Goal: Find specific page/section

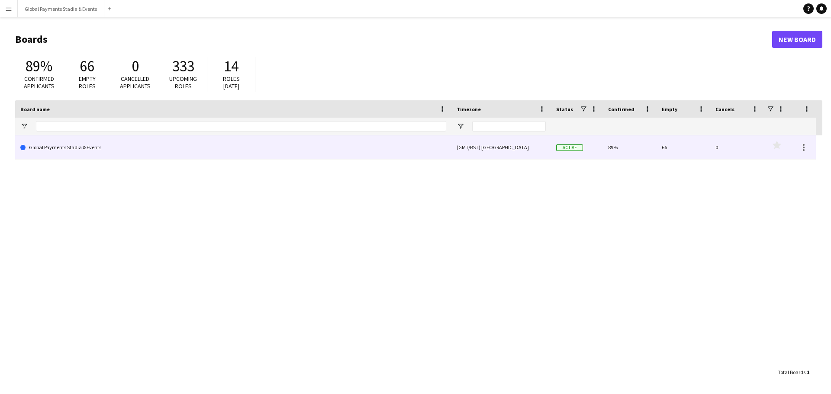
click at [66, 146] on link "Global Payments Stadia & Events" at bounding box center [233, 147] width 426 height 24
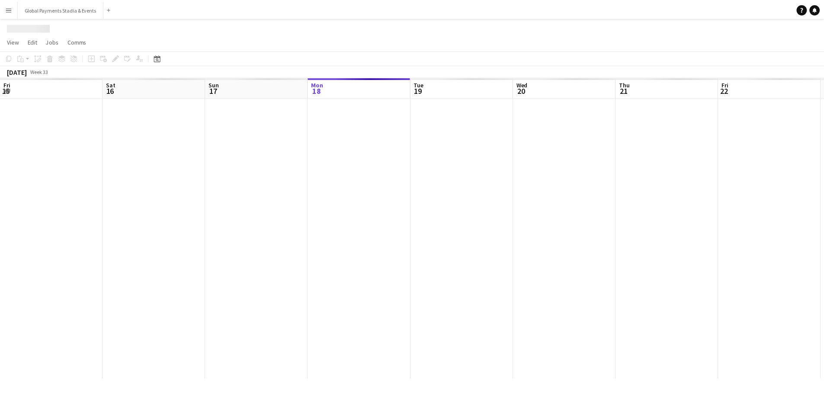
scroll to position [0, 207]
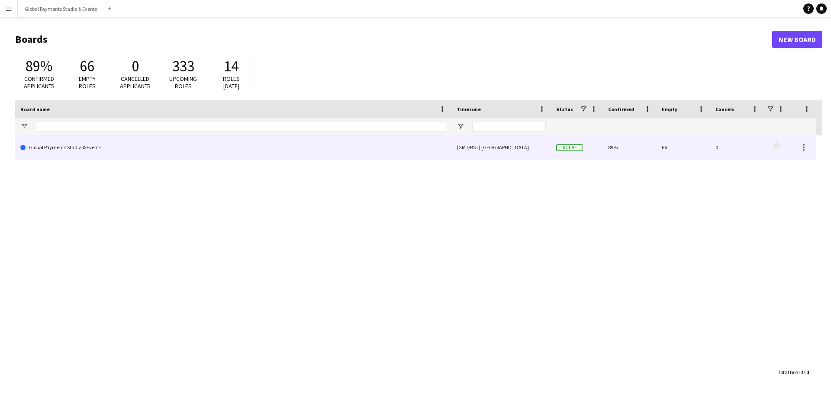
click at [66, 146] on link "Global Payments Stadia & Events" at bounding box center [233, 147] width 426 height 24
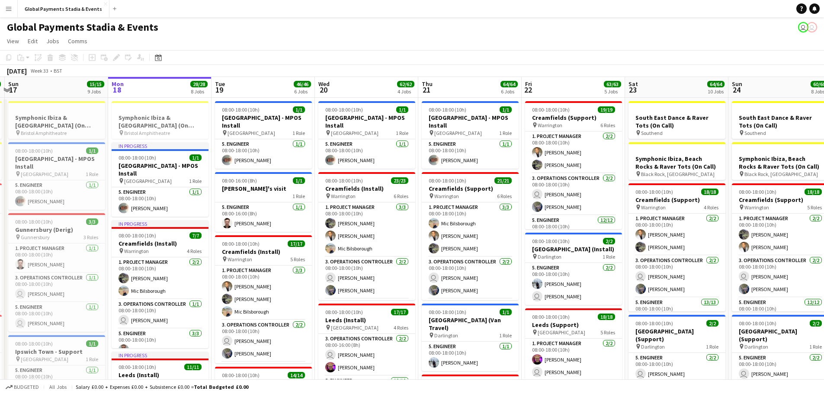
scroll to position [0, 202]
drag, startPoint x: 180, startPoint y: 314, endPoint x: 185, endPoint y: 174, distance: 139.9
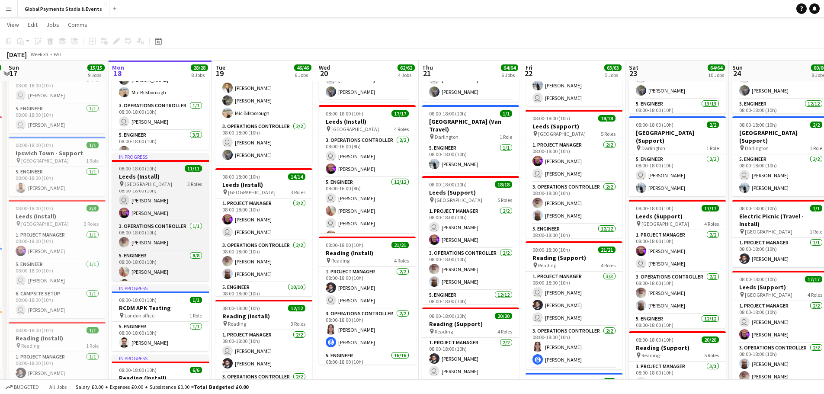
scroll to position [0, 0]
